Goal: Task Accomplishment & Management: Manage account settings

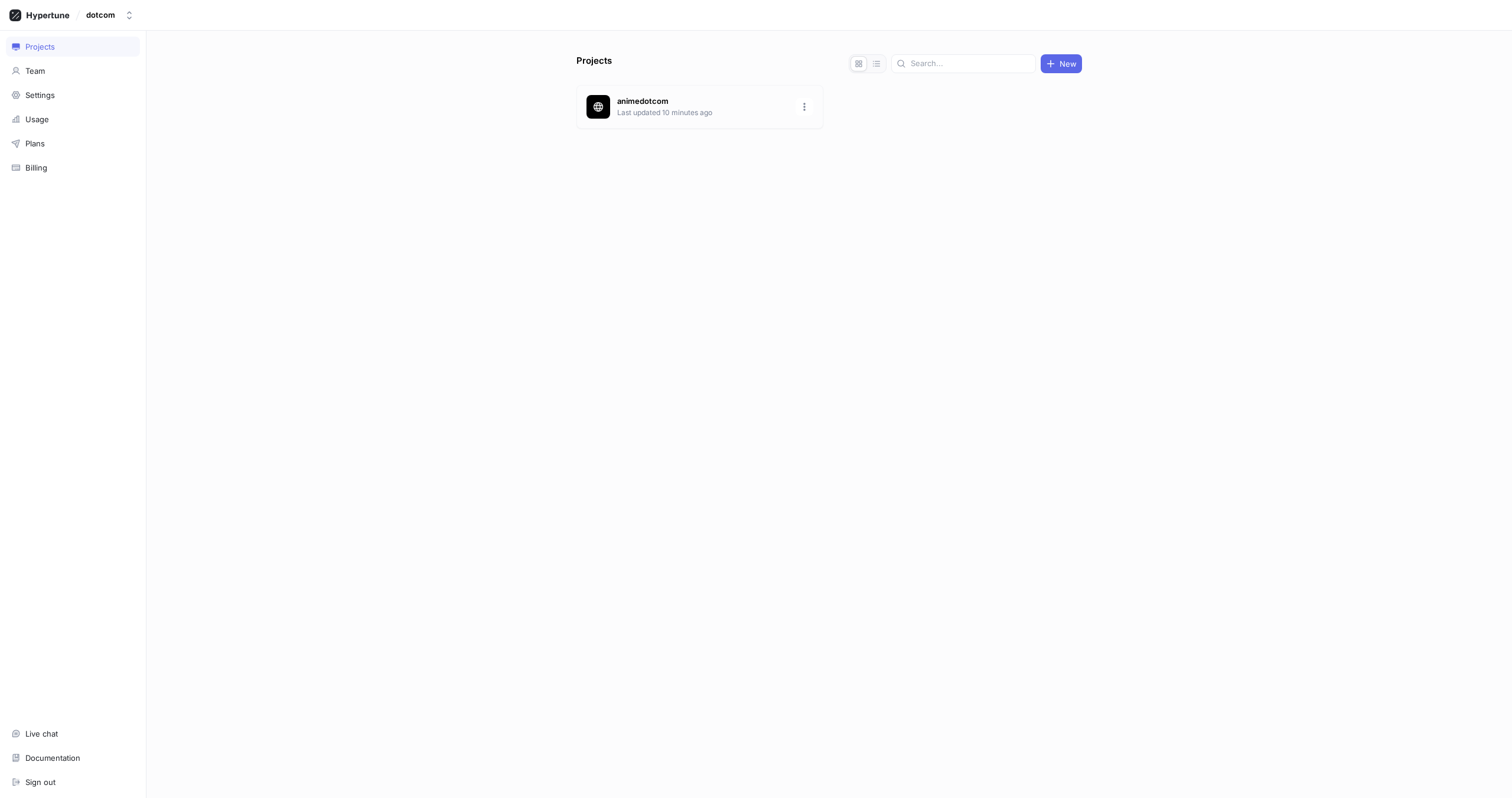
click at [664, 99] on p "animedotcom" at bounding box center [702, 102] width 171 height 12
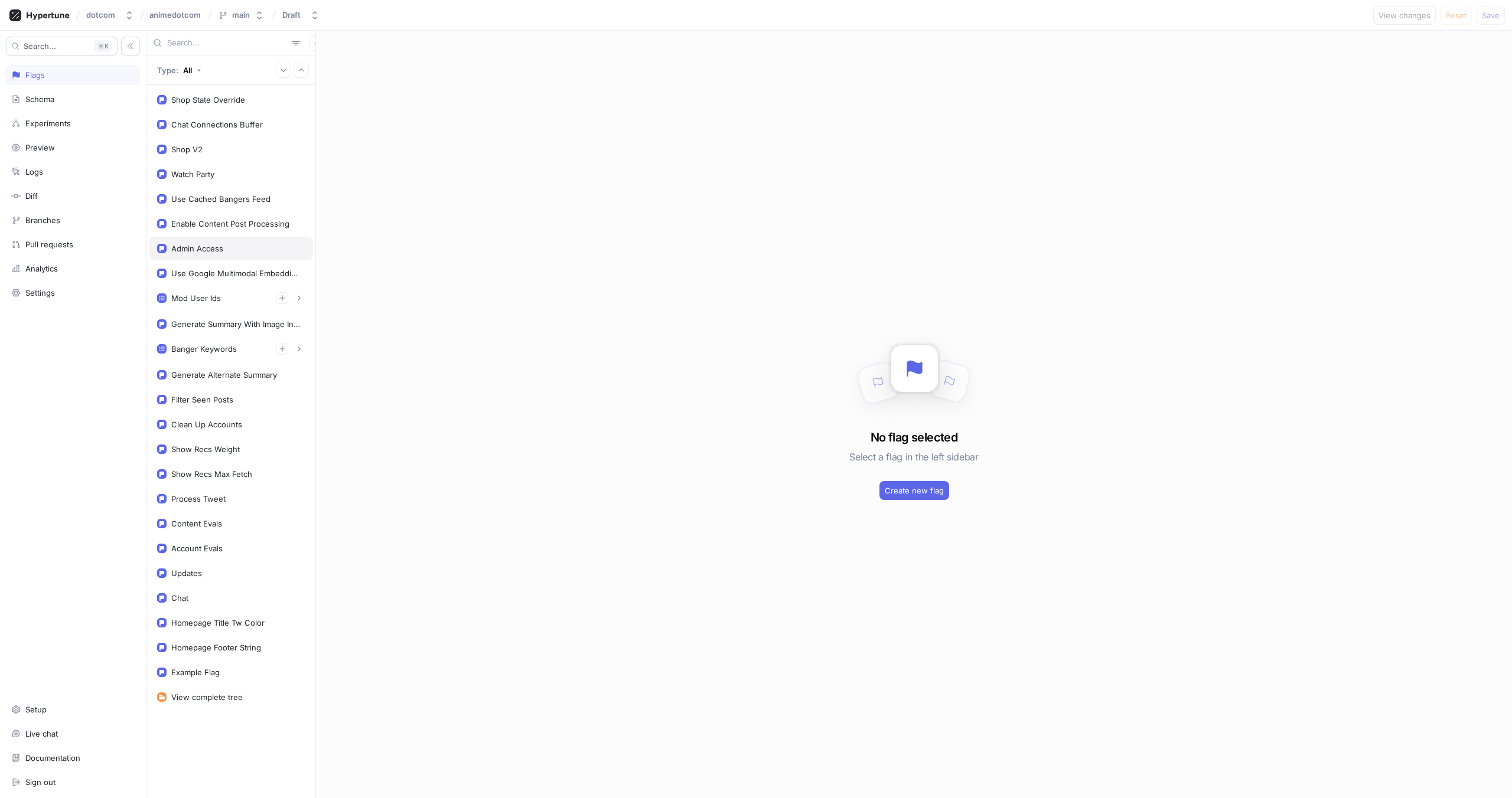
click at [201, 246] on div "Admin Access" at bounding box center [197, 249] width 52 height 10
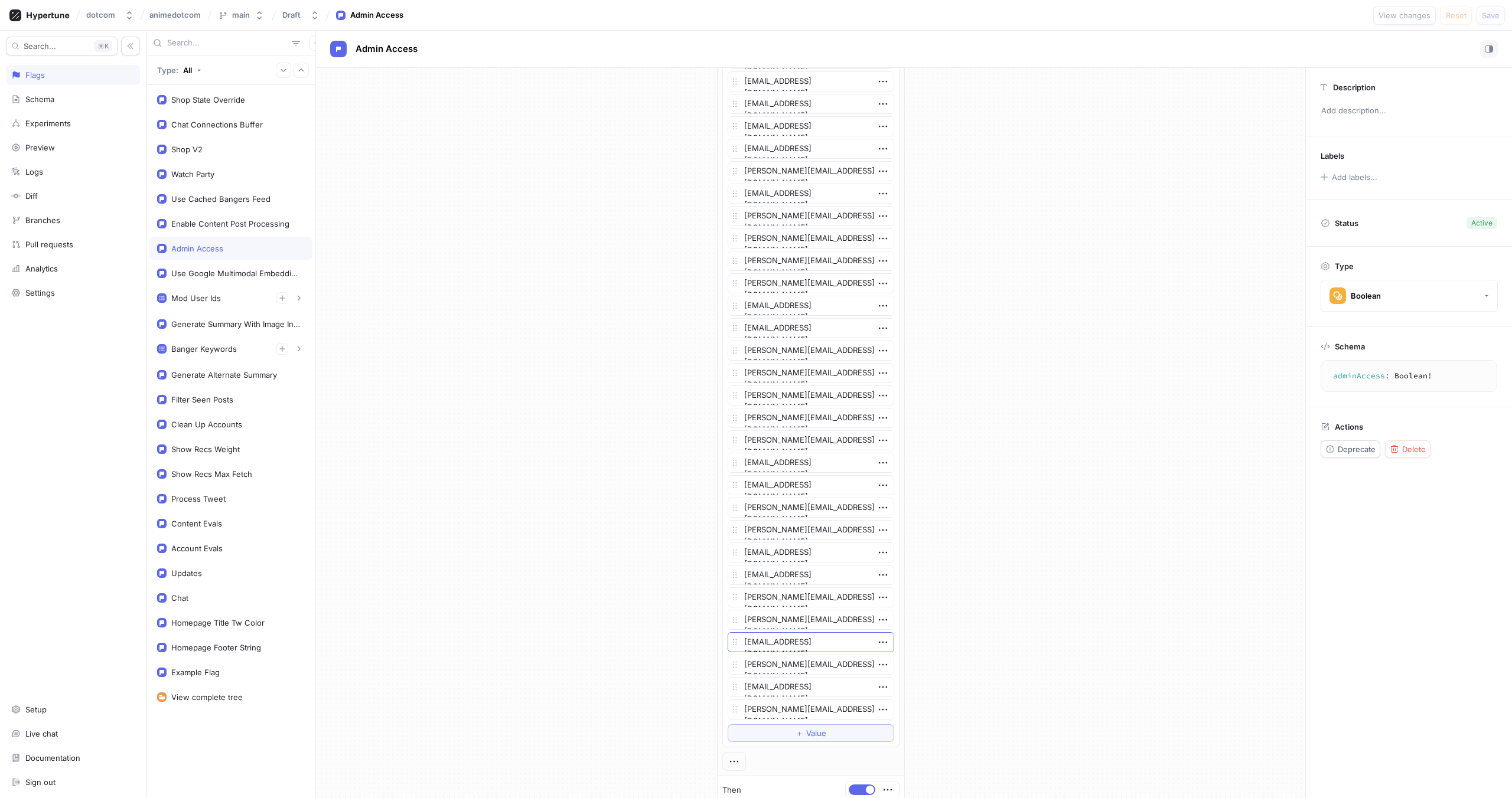
scroll to position [782, 0]
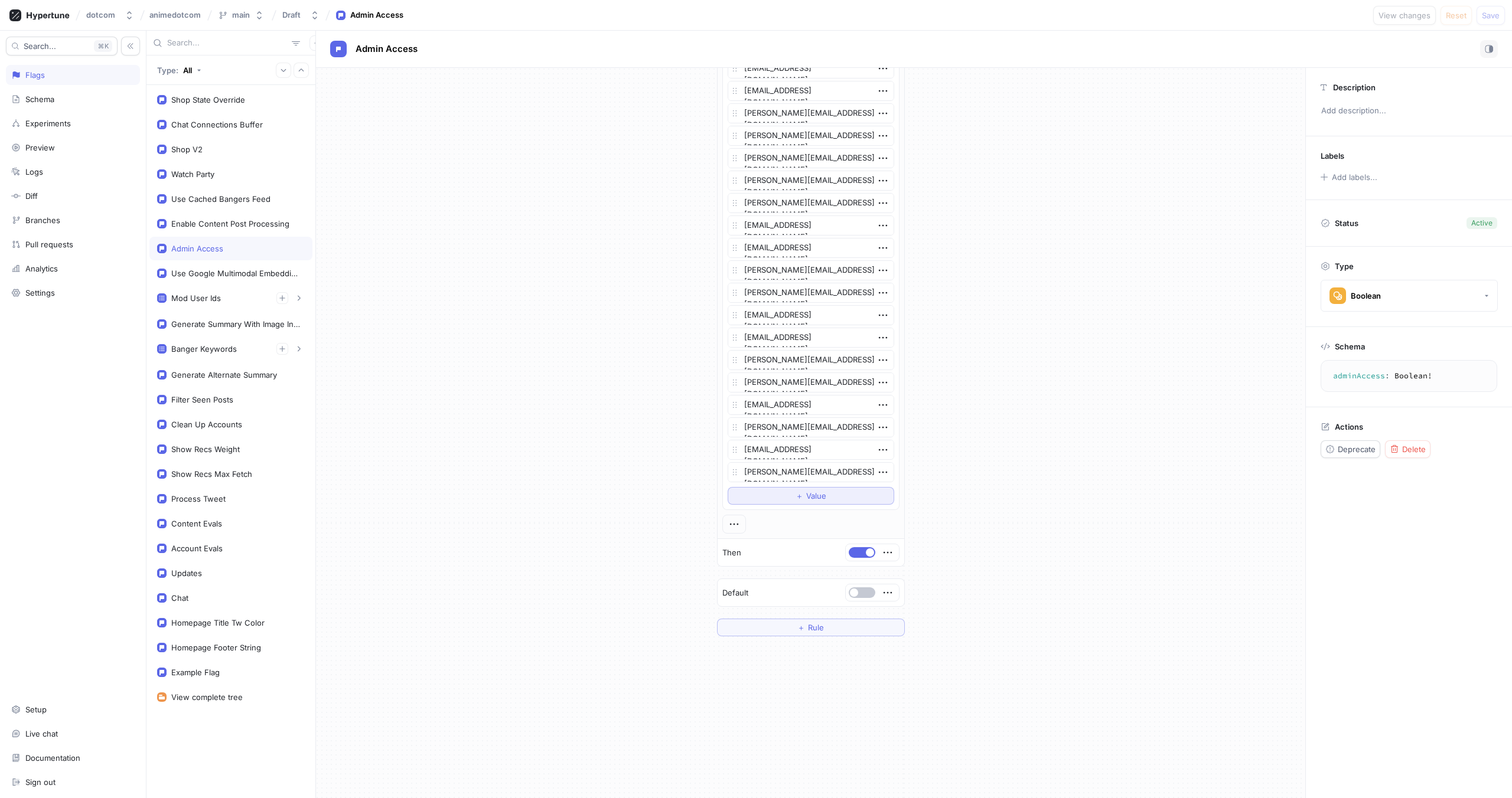
click at [796, 500] on span "＋" at bounding box center [799, 495] width 8 height 7
type textarea "x"
type textarea "sk"
type textarea "x"
type textarea "sky"
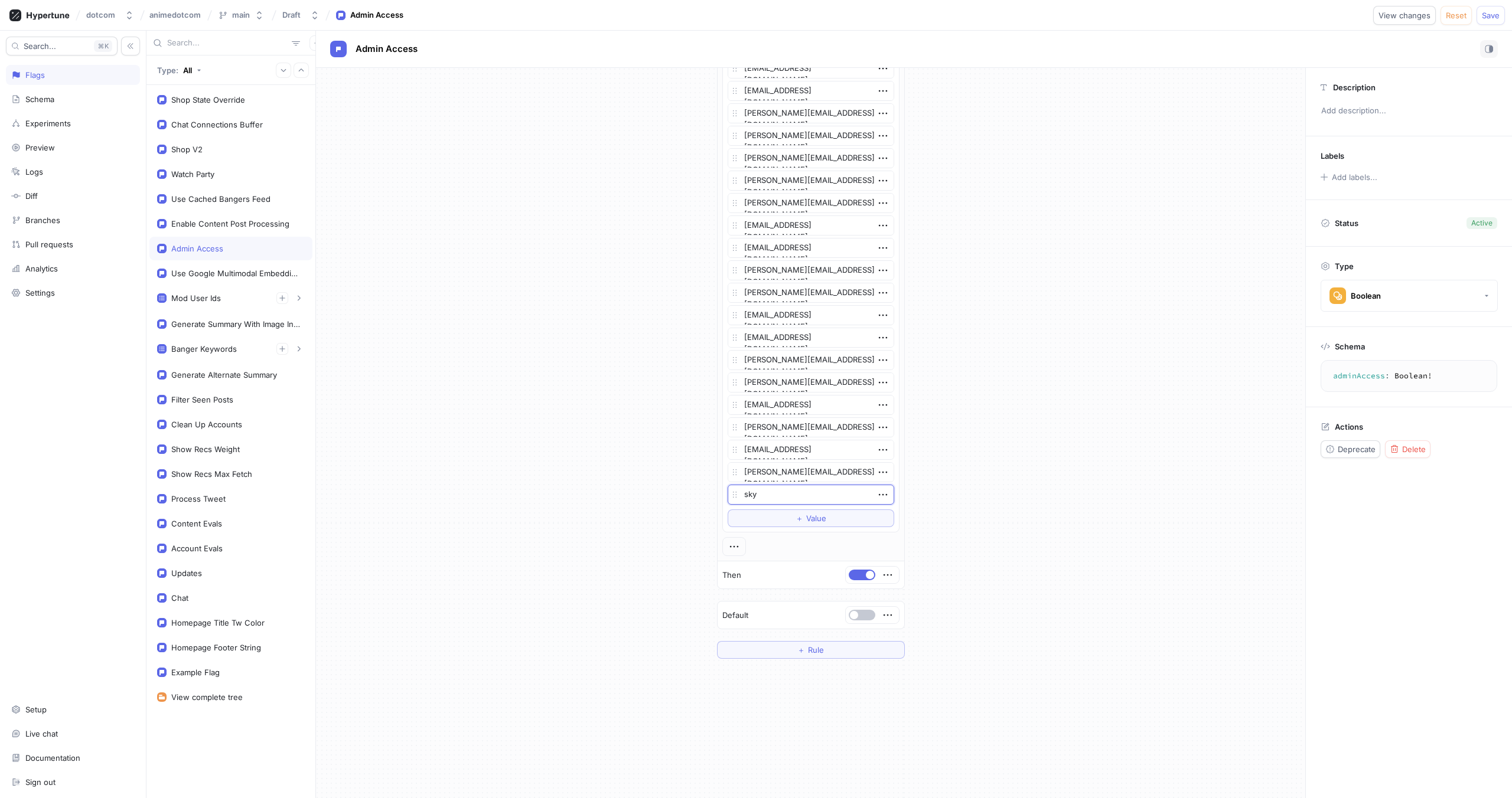
type textarea "x"
type textarea "[MEDICAL_DATA]"
type textarea "x"
type textarea "skylark"
type textarea "x"
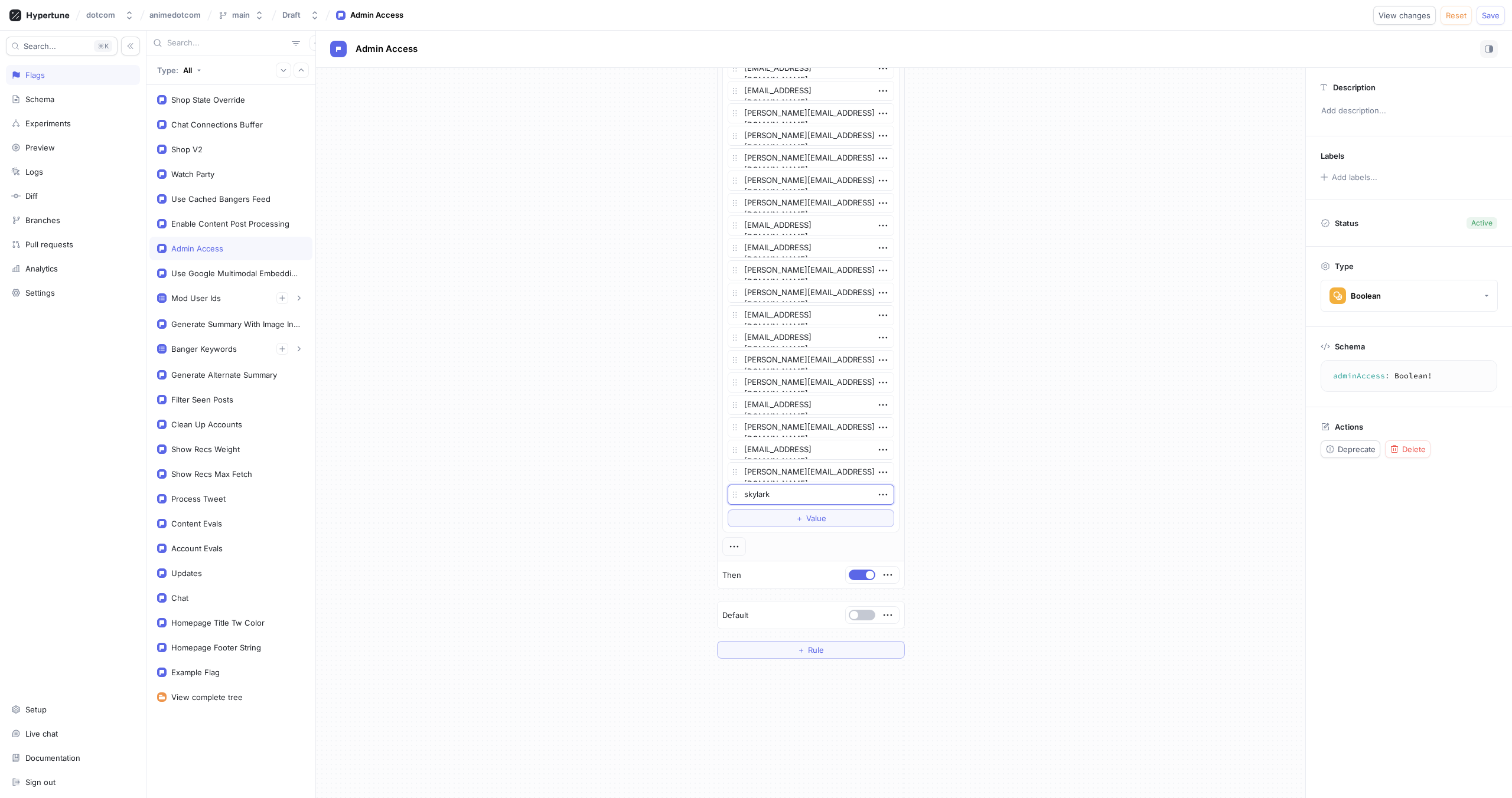
type textarea "skylark@"
type textarea "x"
type textarea "skylark@c"
type textarea "x"
type textarea "skylark@chi"
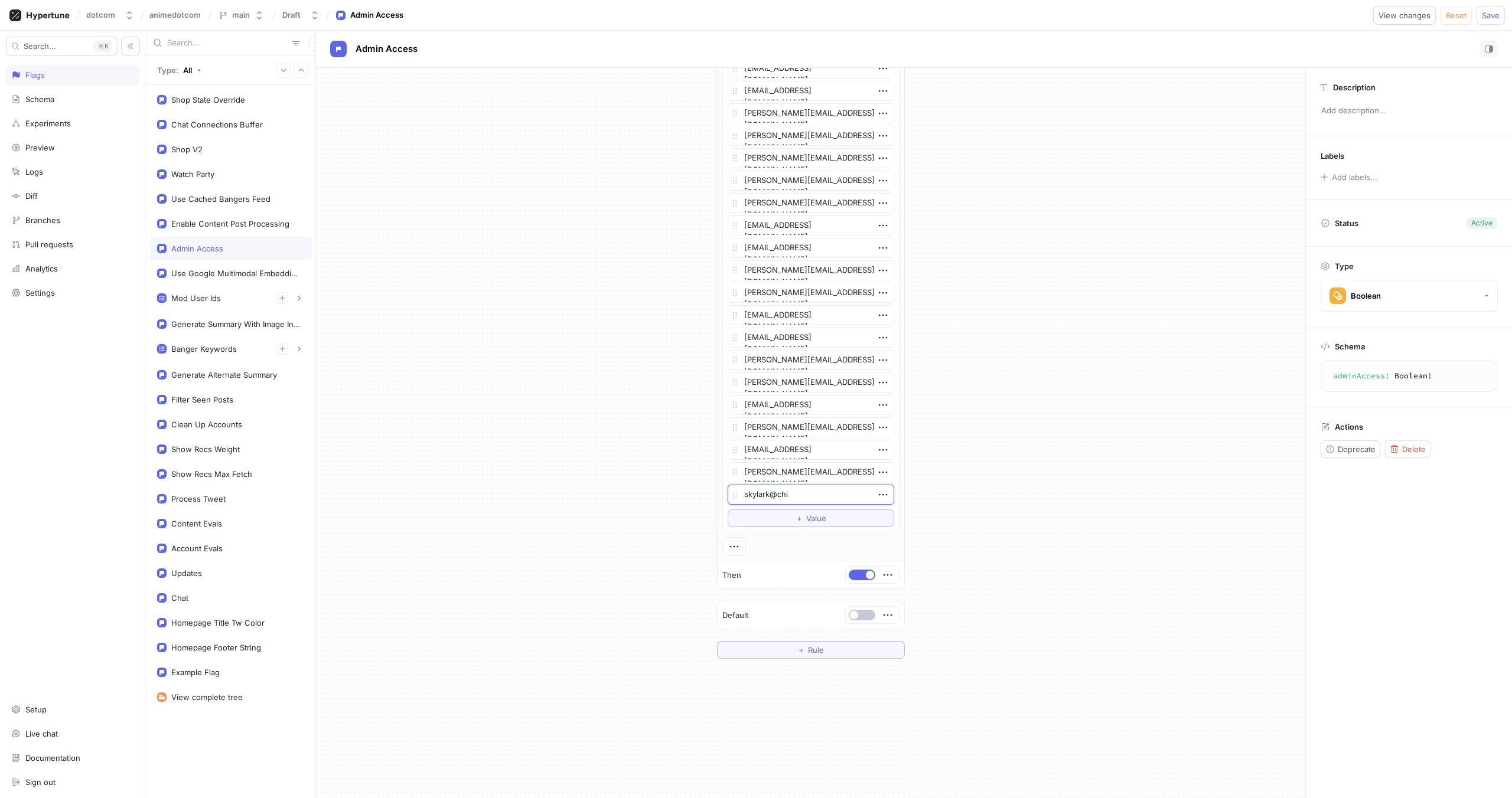
type textarea "x"
type textarea "skylark@chir"
type textarea "x"
type textarea "skylark@chiru"
type textarea "x"
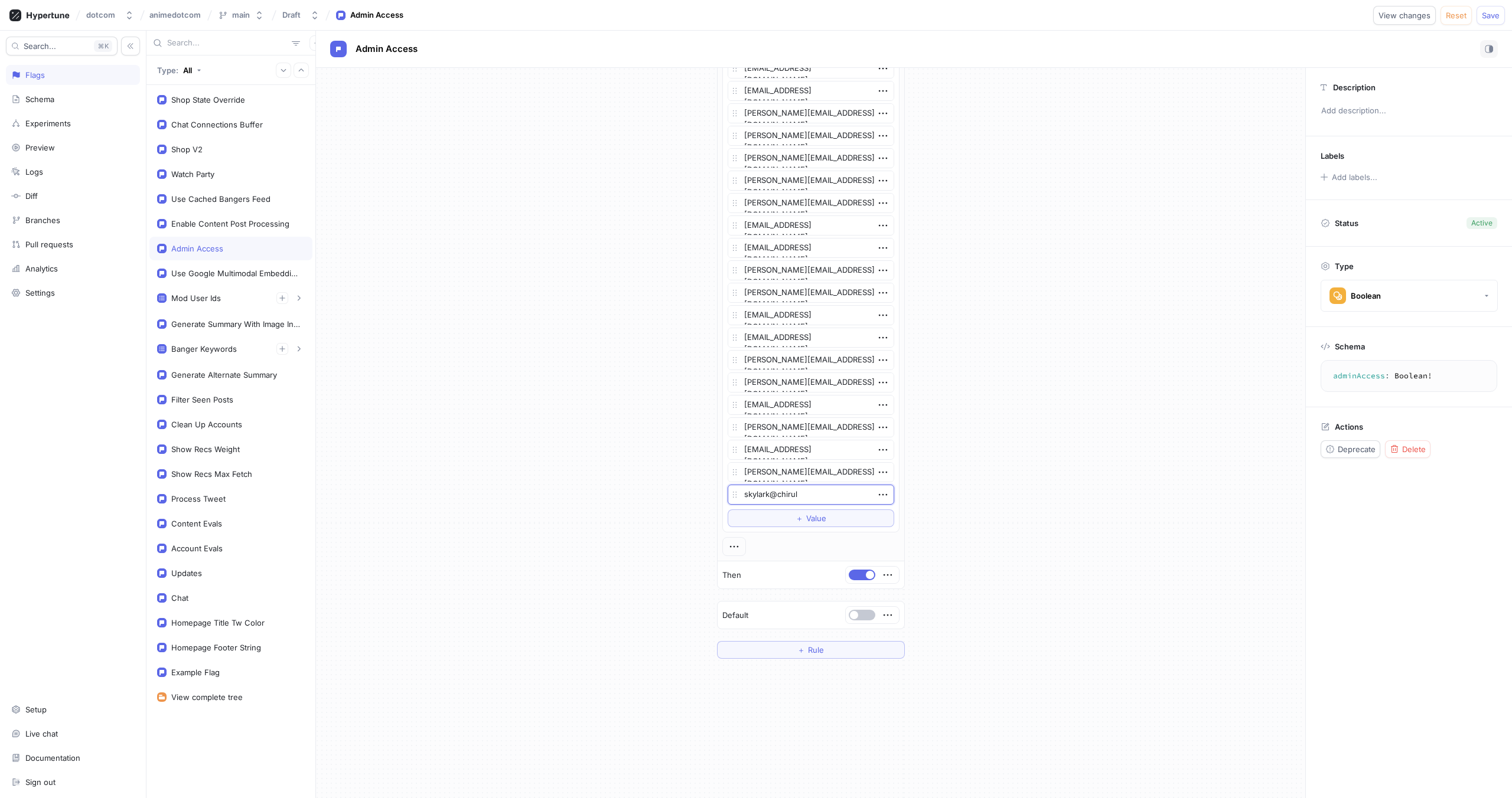
type textarea "skylark@chirula"
type textarea "x"
type textarea "skylark@chirulab"
type textarea "x"
type textarea "skylark@chirulabs"
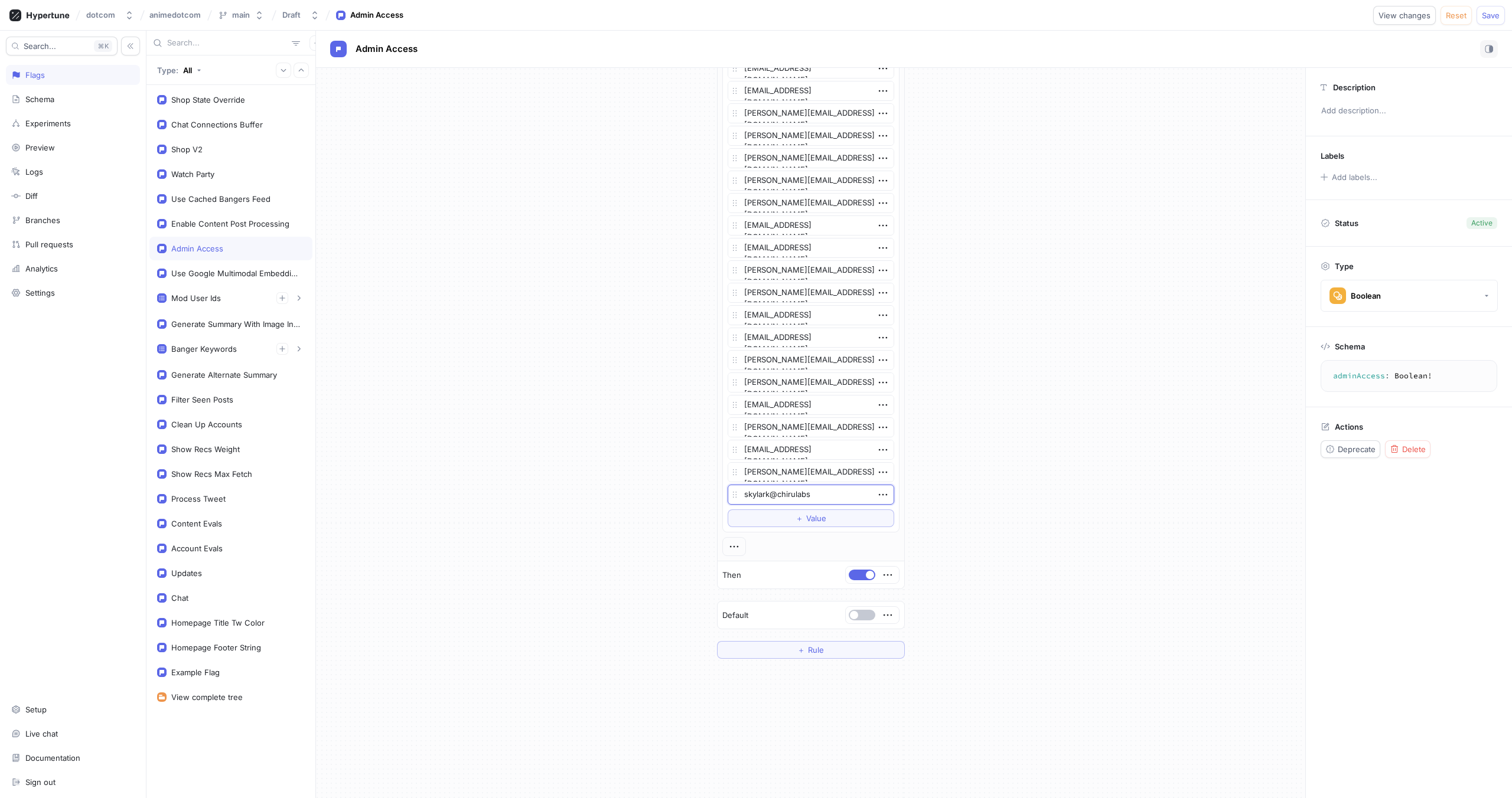
type textarea "x"
type textarea "skylark@chirulabs."
type textarea "x"
type textarea "[EMAIL_ADDRESS][DOMAIN_NAME]"
type textarea "x"
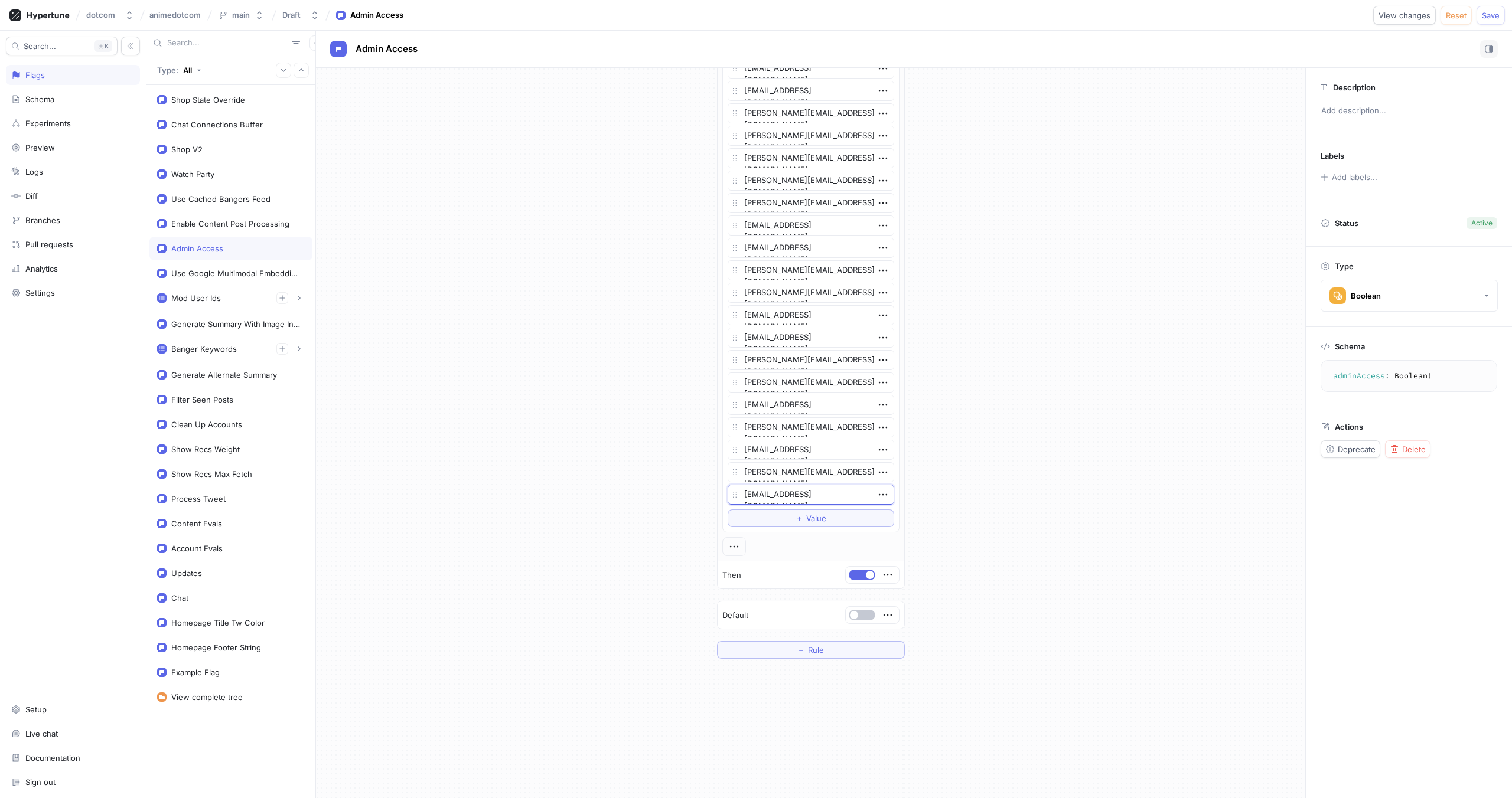
type textarea "[EMAIL_ADDRESS][DOMAIN_NAME]"
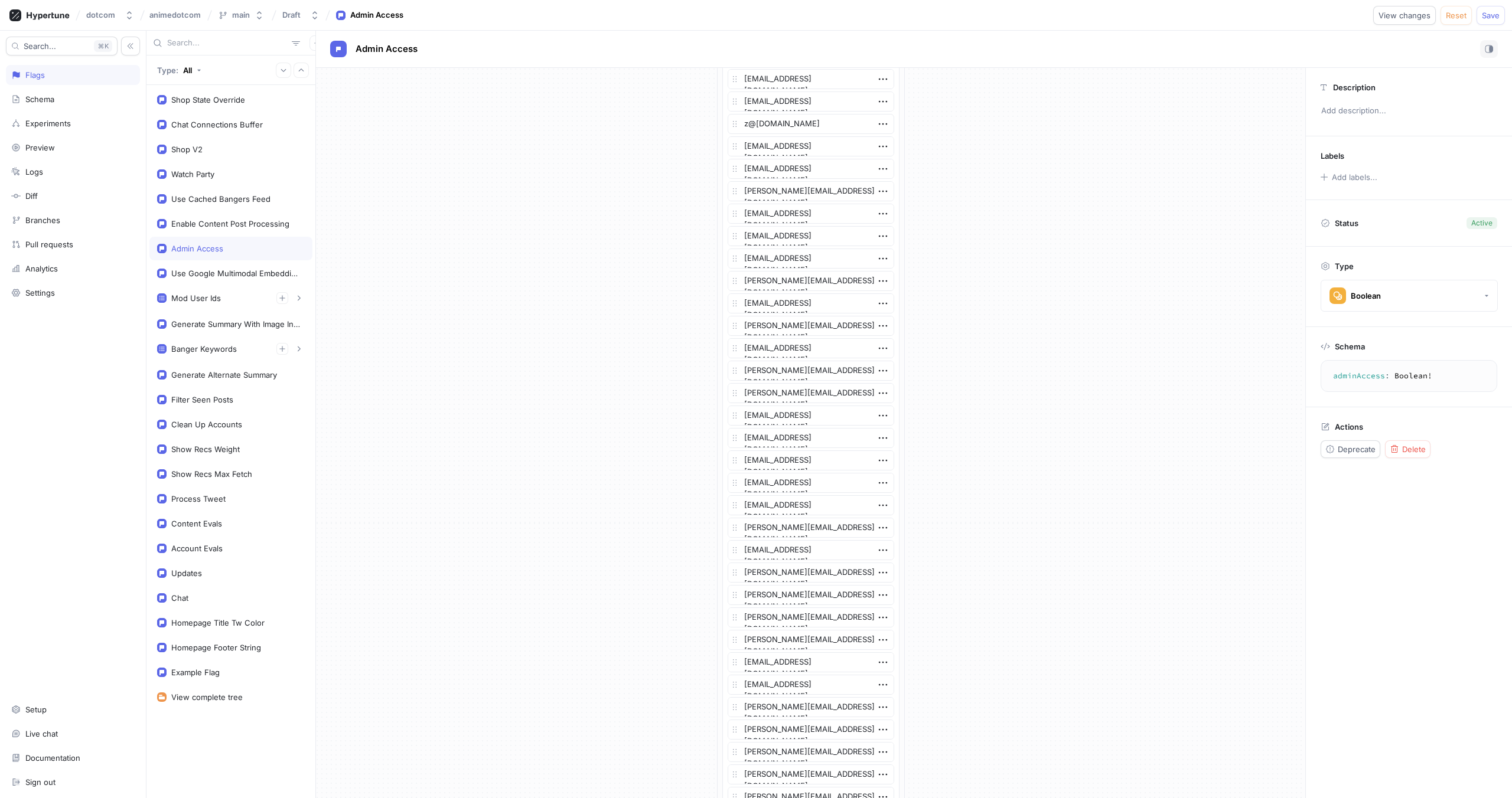
scroll to position [0, 0]
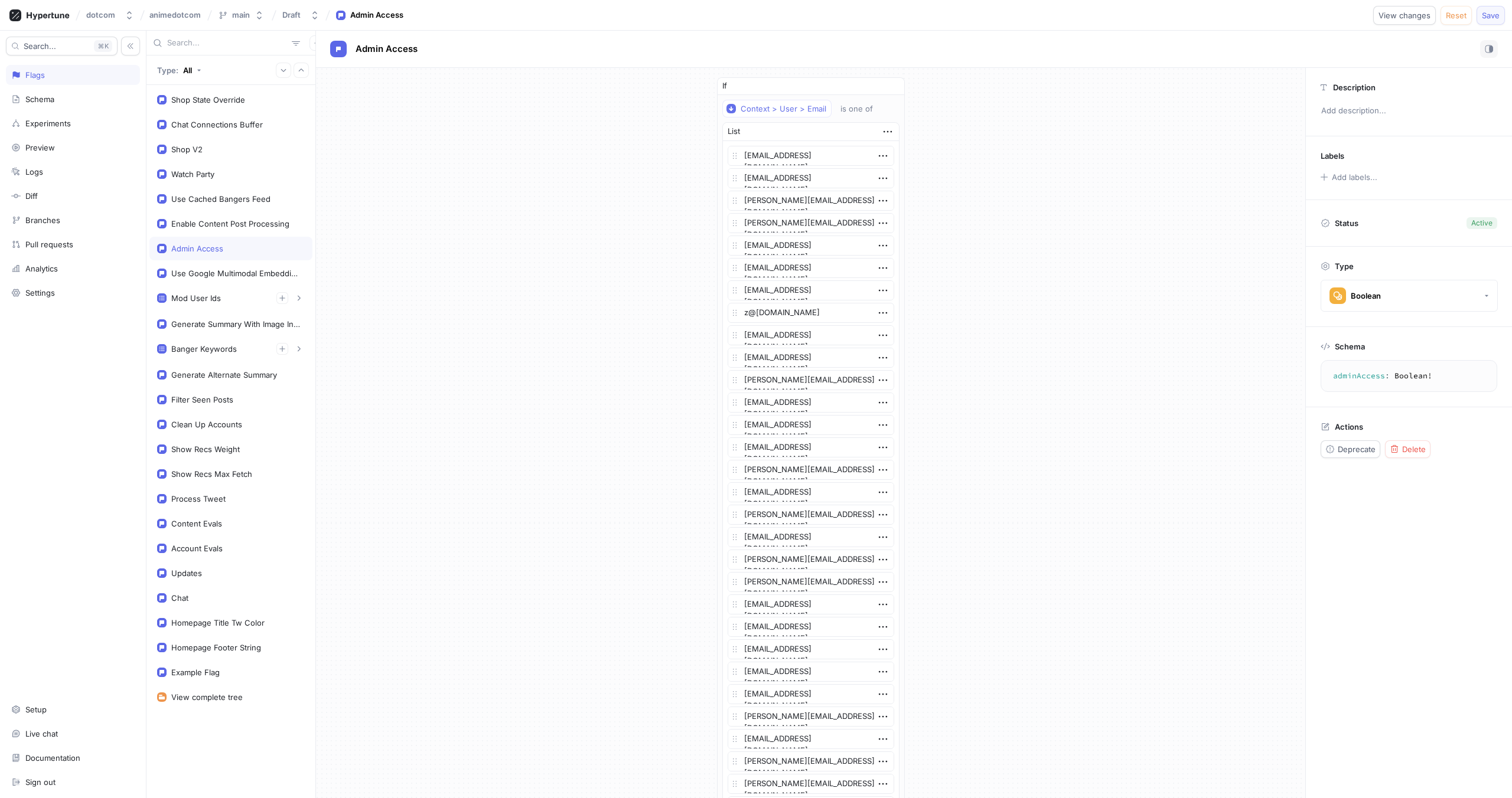
click at [1493, 19] on span "Save" at bounding box center [1490, 15] width 18 height 7
click at [205, 150] on div "Shop V2" at bounding box center [230, 149] width 147 height 10
type textarea "x"
type textarea "shopV2: Boolean!"
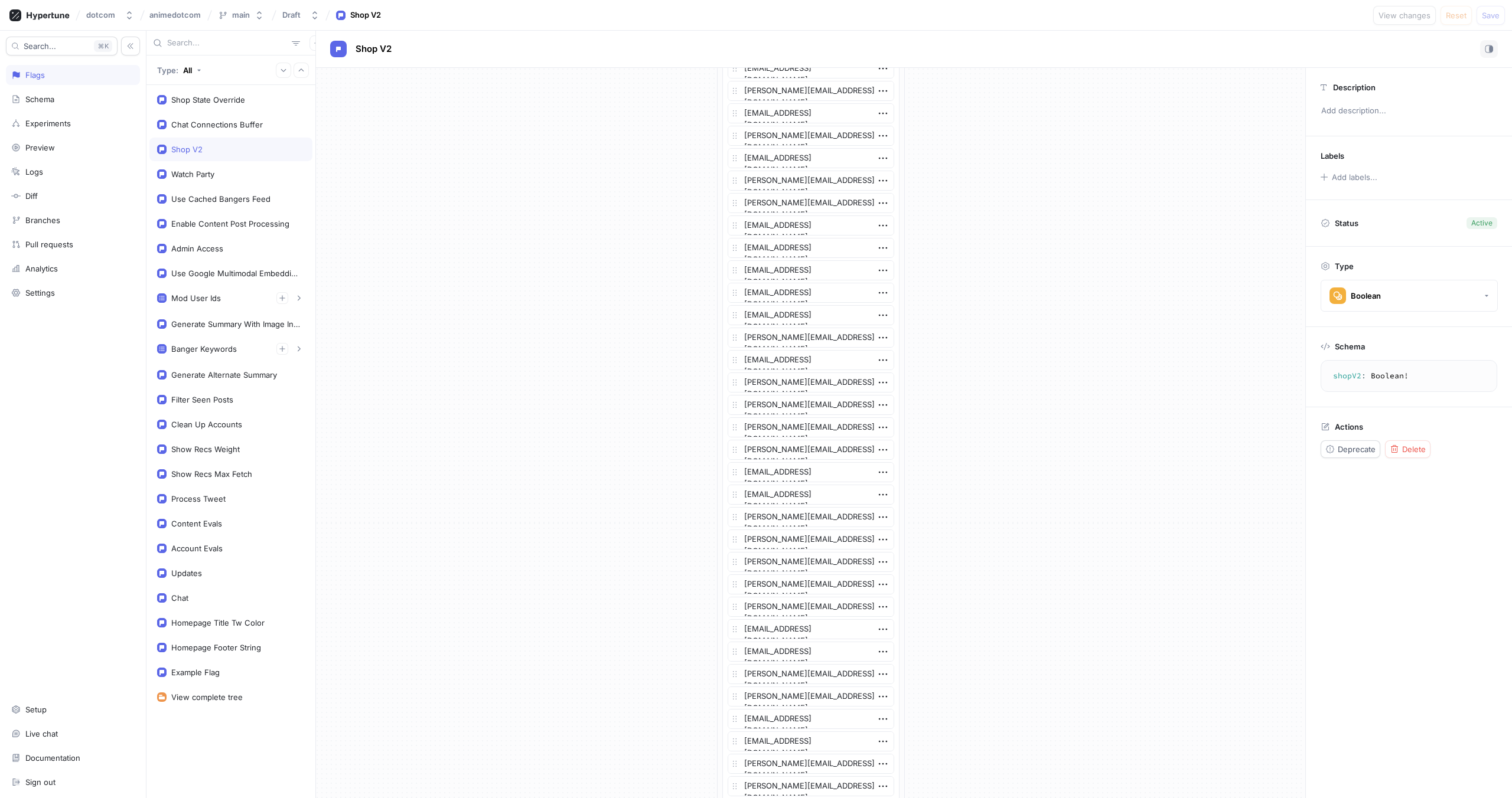
scroll to position [650, 0]
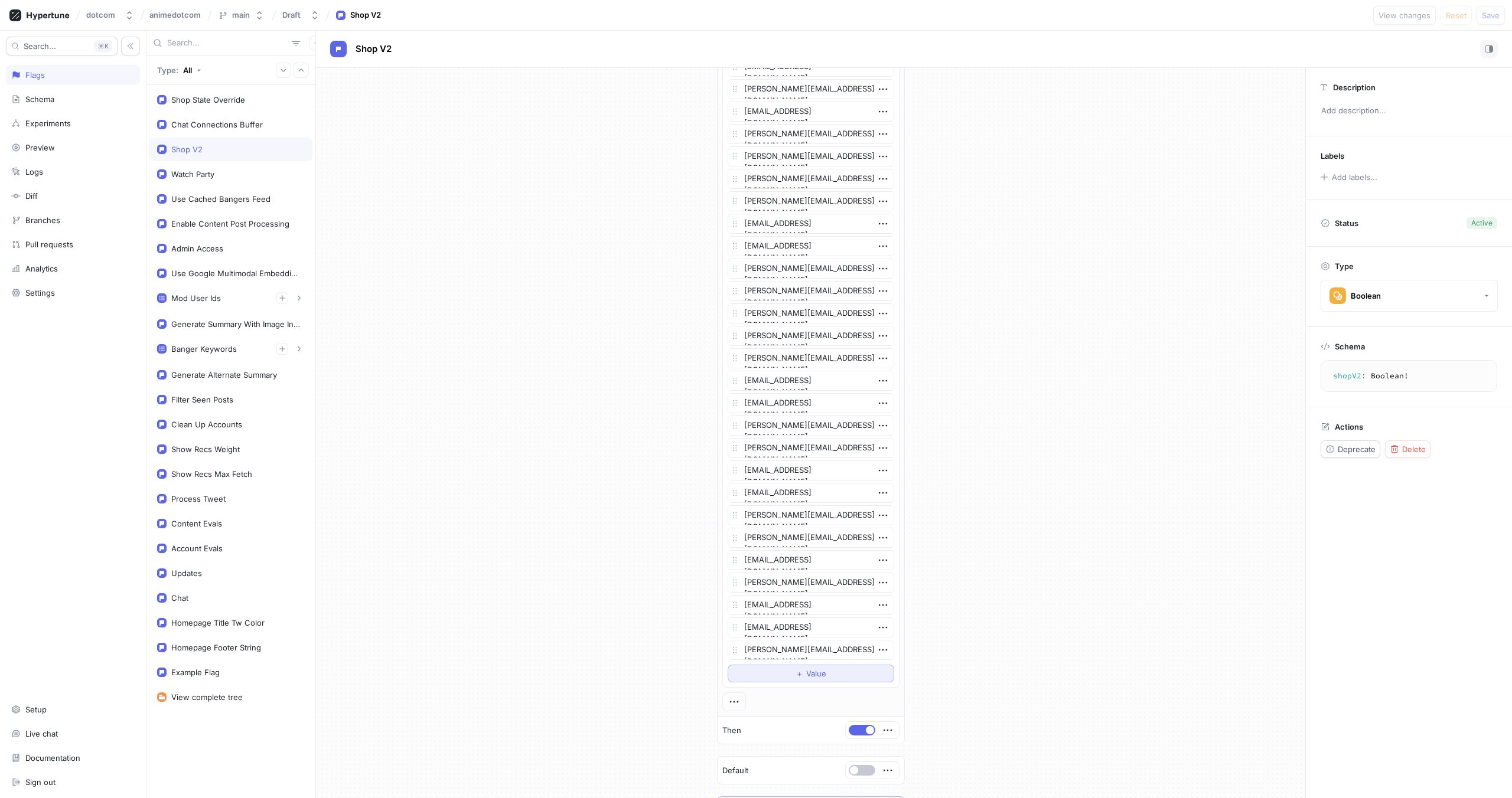
click at [799, 671] on div "＋ Value" at bounding box center [810, 673] width 31 height 7
type textarea "x"
type textarea "s"
type textarea "x"
type textarea "sk"
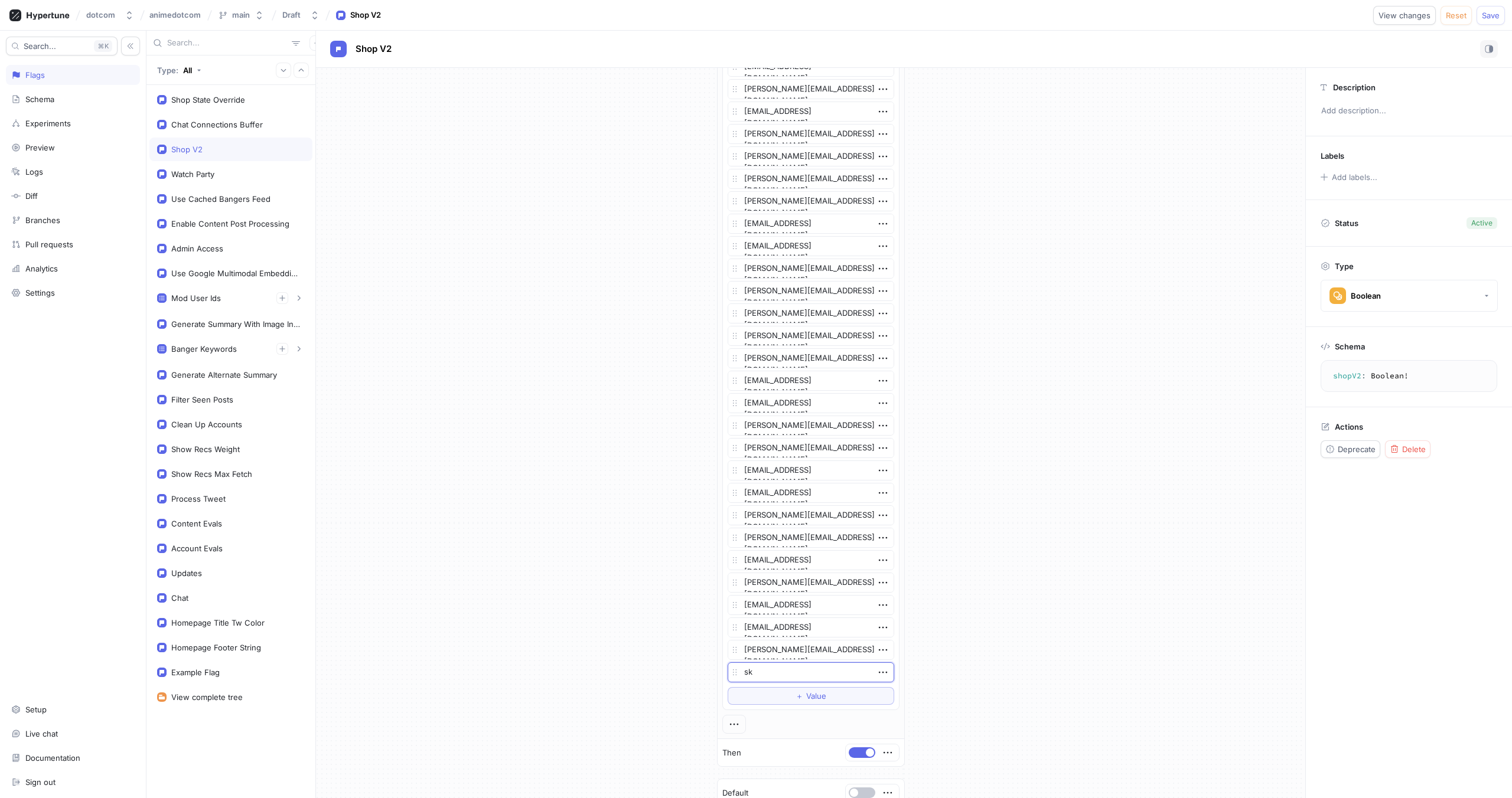
type textarea "x"
type textarea "sky"
type textarea "x"
type textarea "[MEDICAL_DATA]"
type textarea "x"
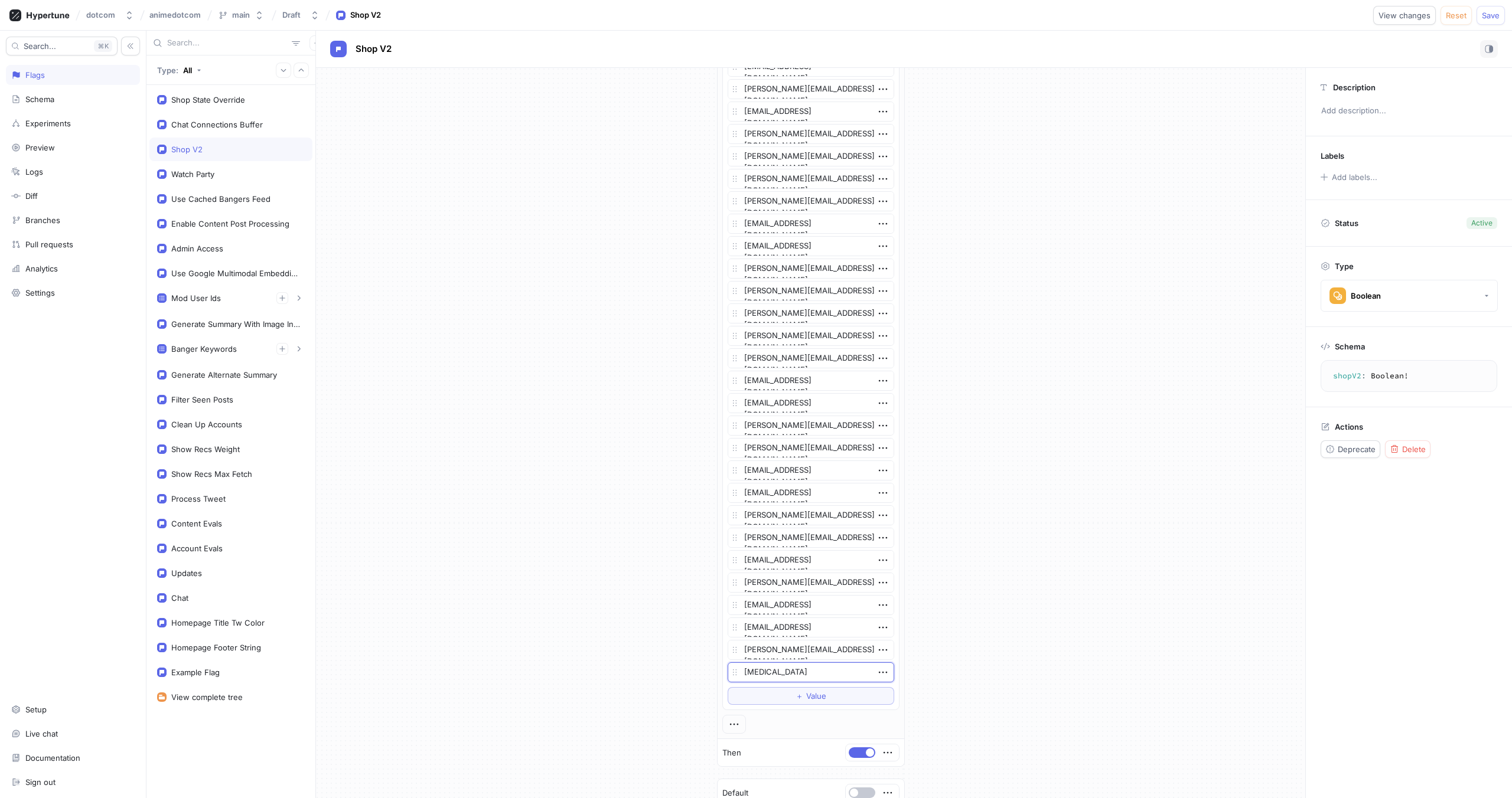
type textarea "skylar"
type textarea "x"
type textarea "skylark"
type textarea "x"
type textarea "skylark@"
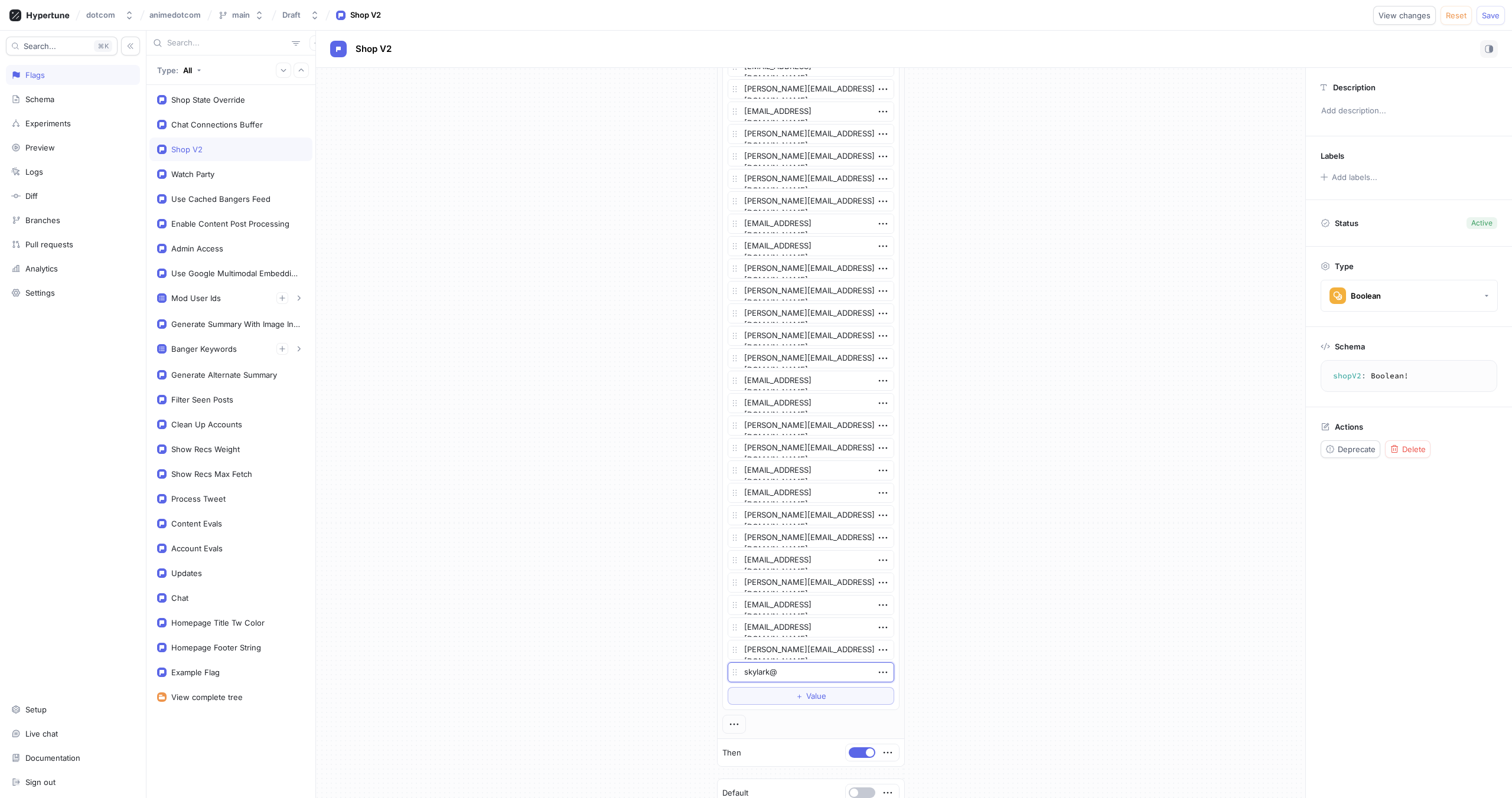
type textarea "x"
type textarea "skylark@ch"
type textarea "x"
type textarea "skylark@chi"
type textarea "x"
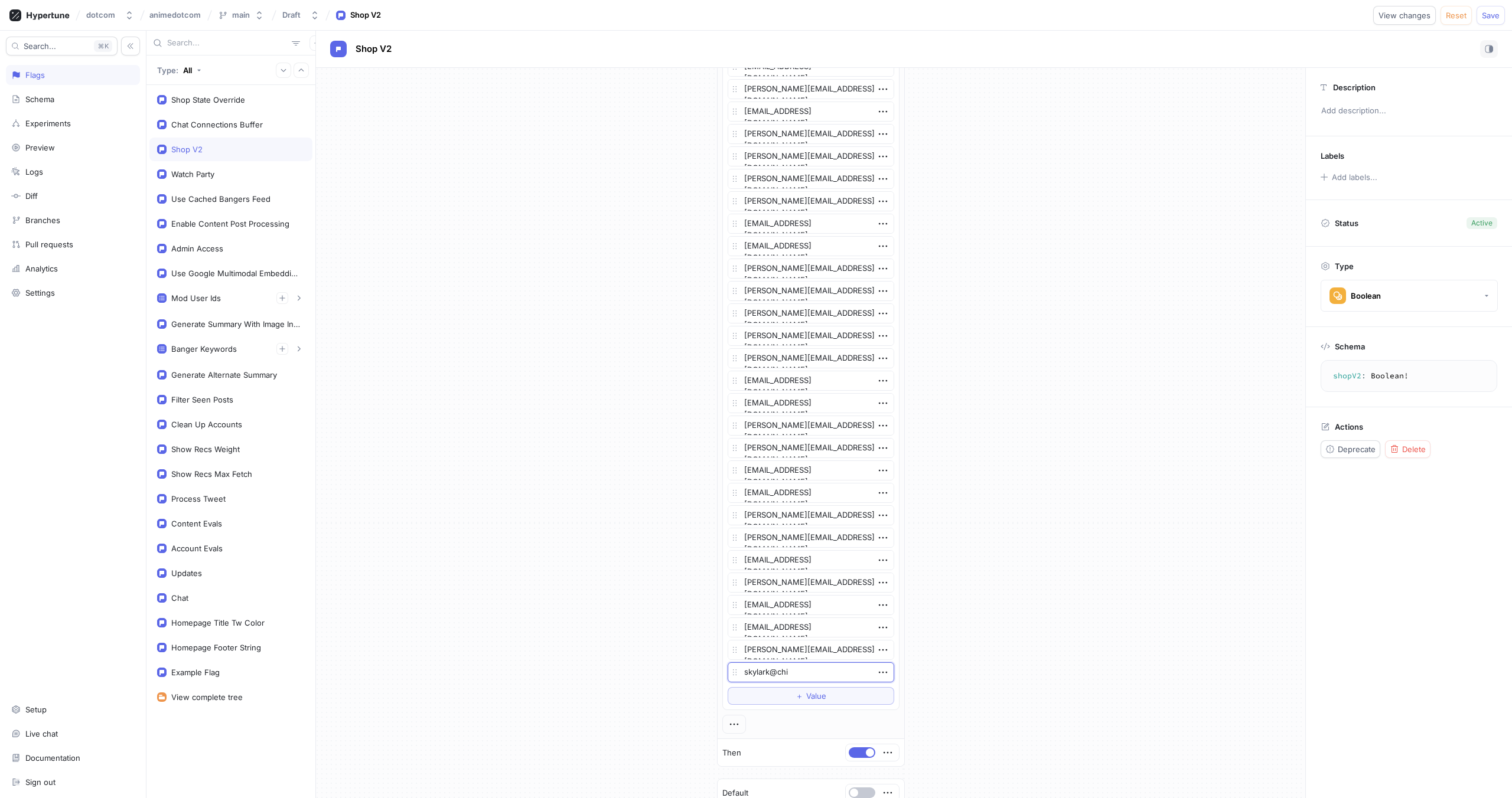
type textarea "skylark@chir"
type textarea "x"
type textarea "skylark@chiru"
type textarea "x"
type textarea "skylark@chirulab"
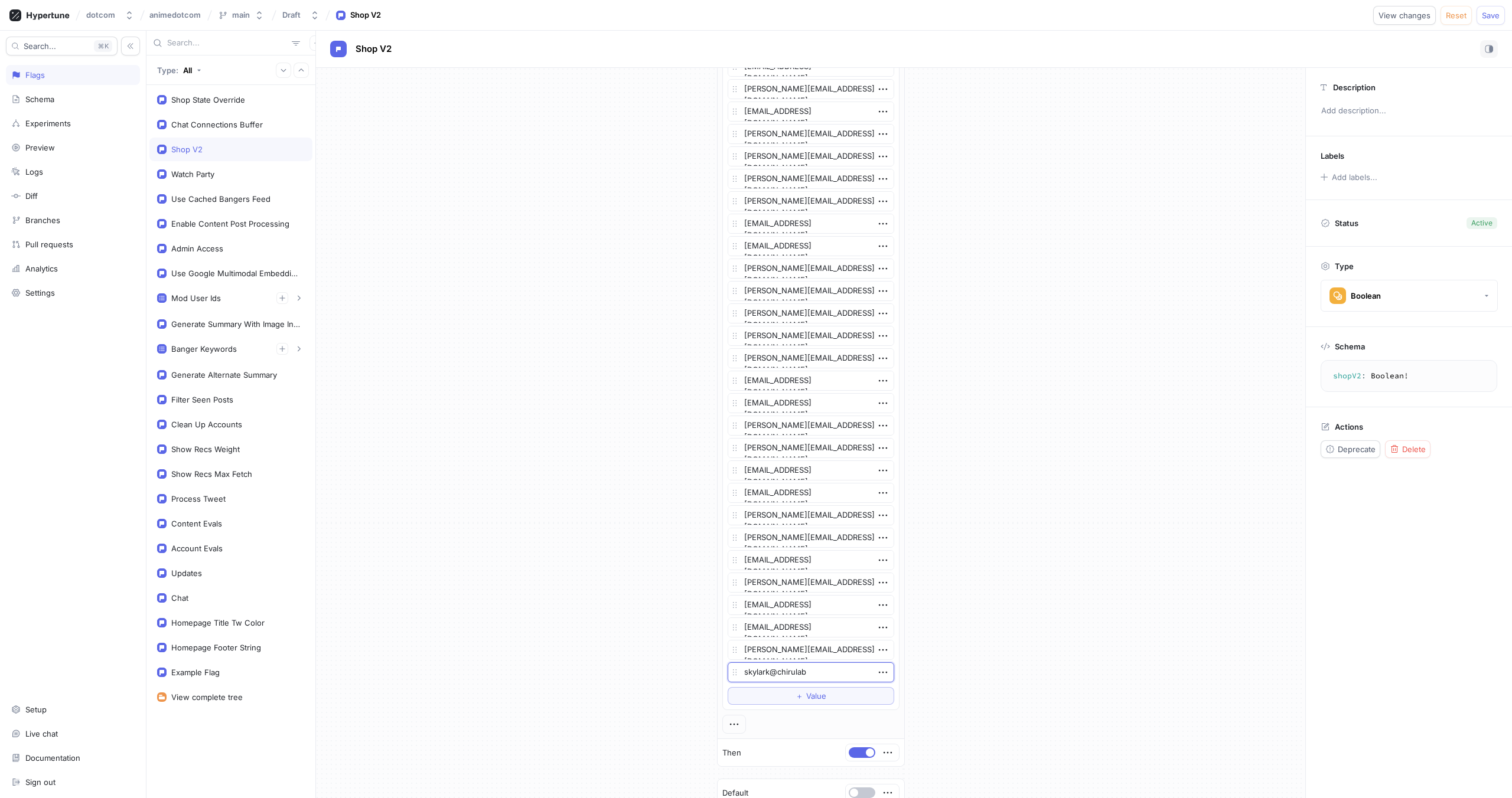
type textarea "x"
type textarea "skylark@chirulabs."
type textarea "x"
type textarea "skylark@chirulabs.c"
type textarea "x"
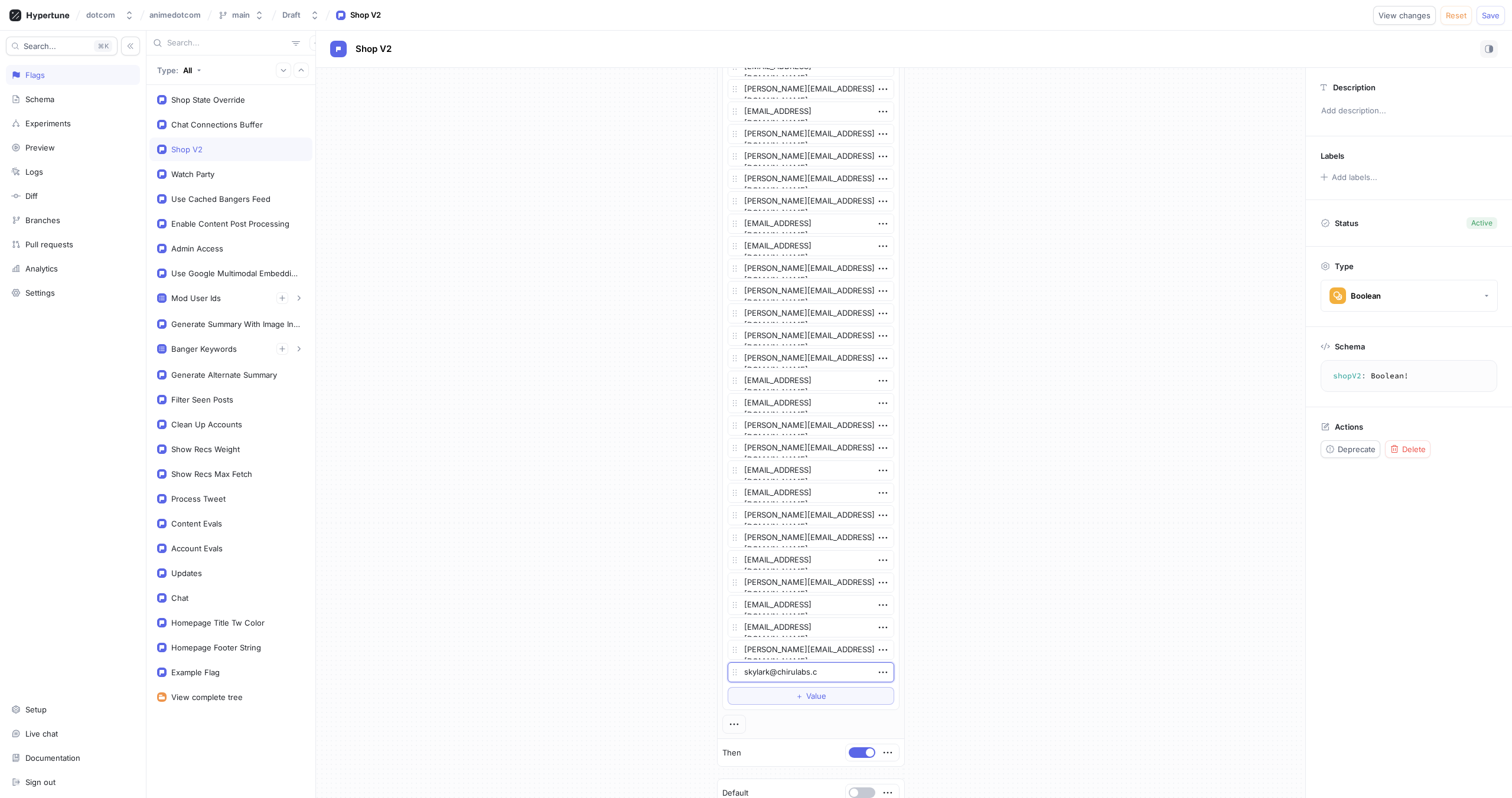
type textarea "[EMAIL_ADDRESS][DOMAIN_NAME]"
type textarea "x"
type textarea "[EMAIL_ADDRESS][DOMAIN_NAME]"
click at [1063, 607] on div "If Context > User > Email is one of List [EMAIL_ADDRESS][DOMAIN_NAME] [EMAIL_AD…" at bounding box center [810, 132] width 989 height 1428
click at [1501, 19] on button "Save" at bounding box center [1490, 15] width 29 height 19
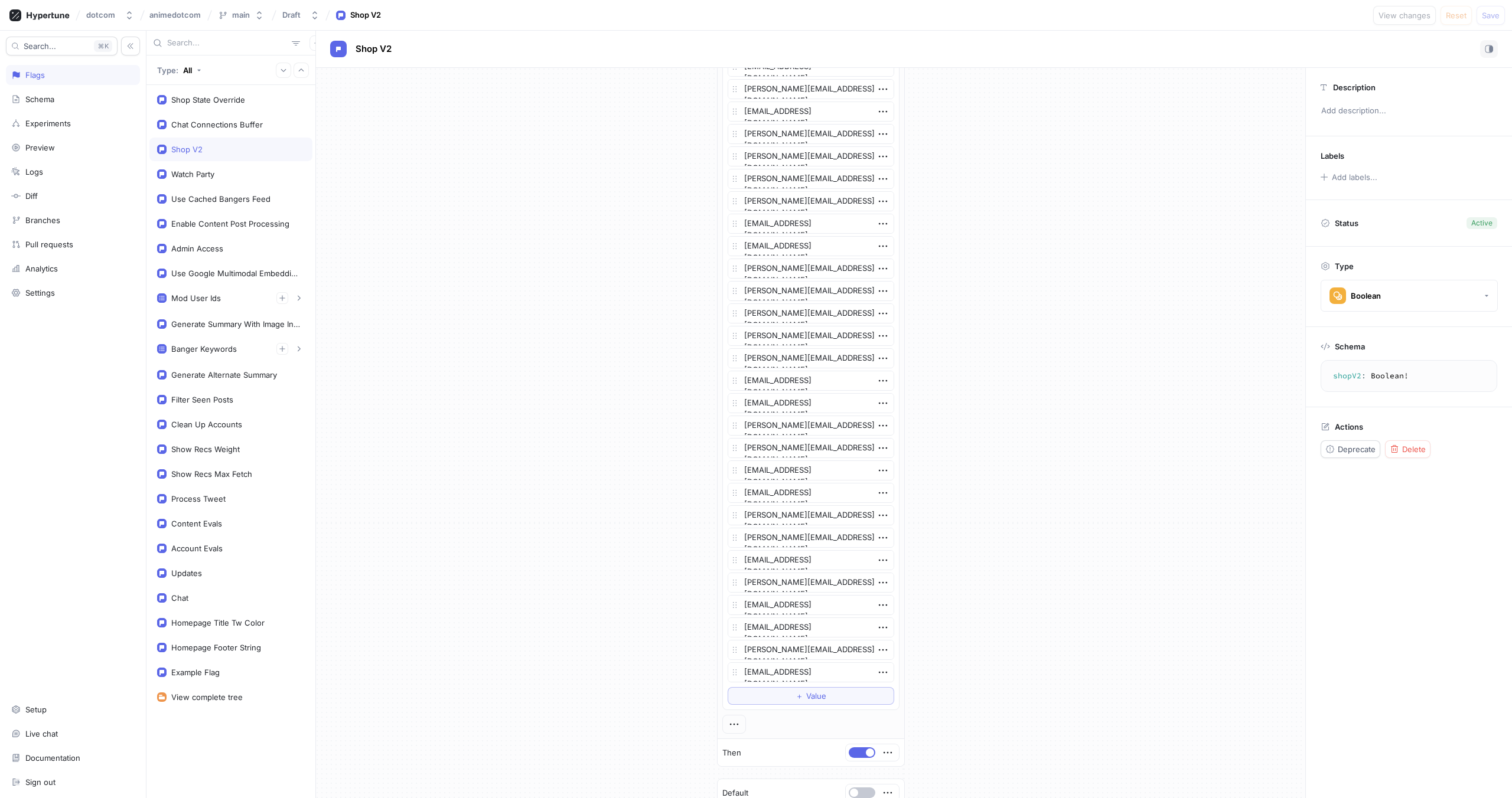
type textarea "x"
